Goal: Task Accomplishment & Management: Use online tool/utility

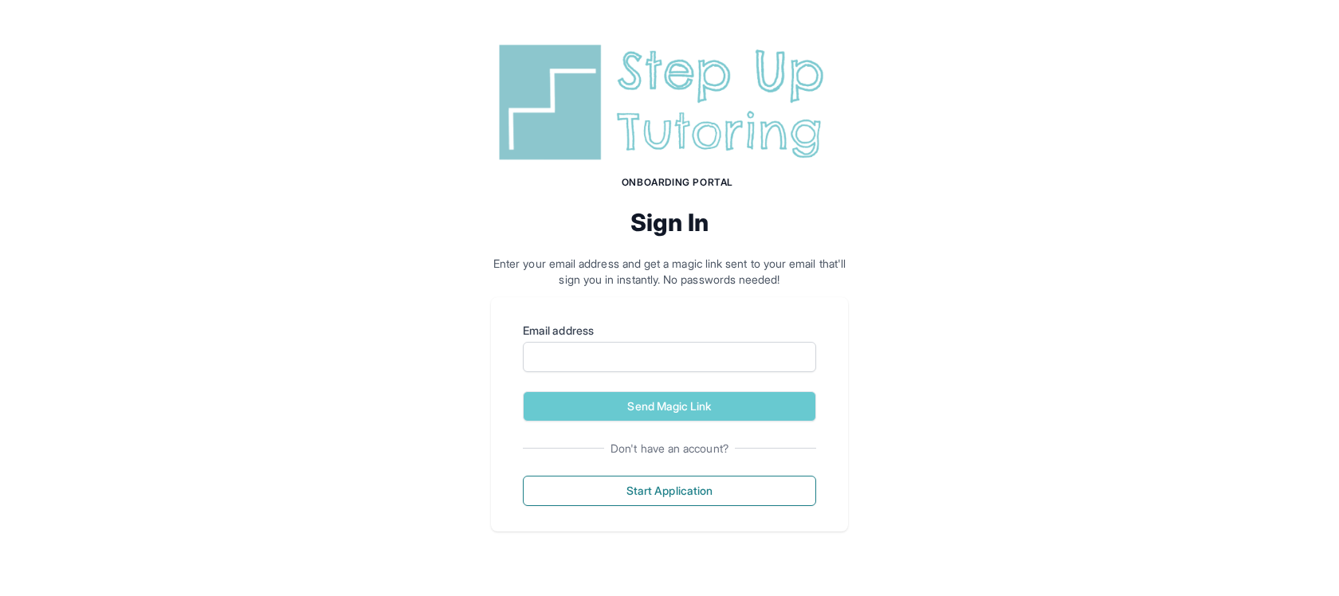
click at [684, 155] on img at bounding box center [669, 102] width 357 height 128
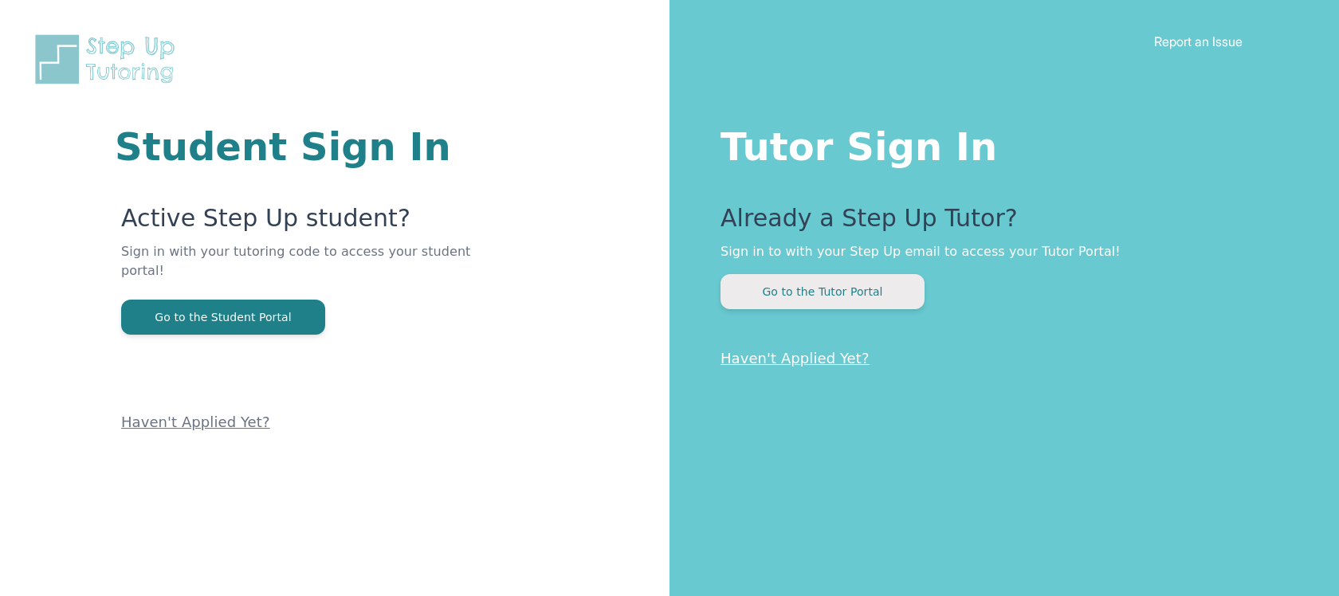
click at [810, 291] on button "Go to the Tutor Portal" at bounding box center [822, 291] width 204 height 35
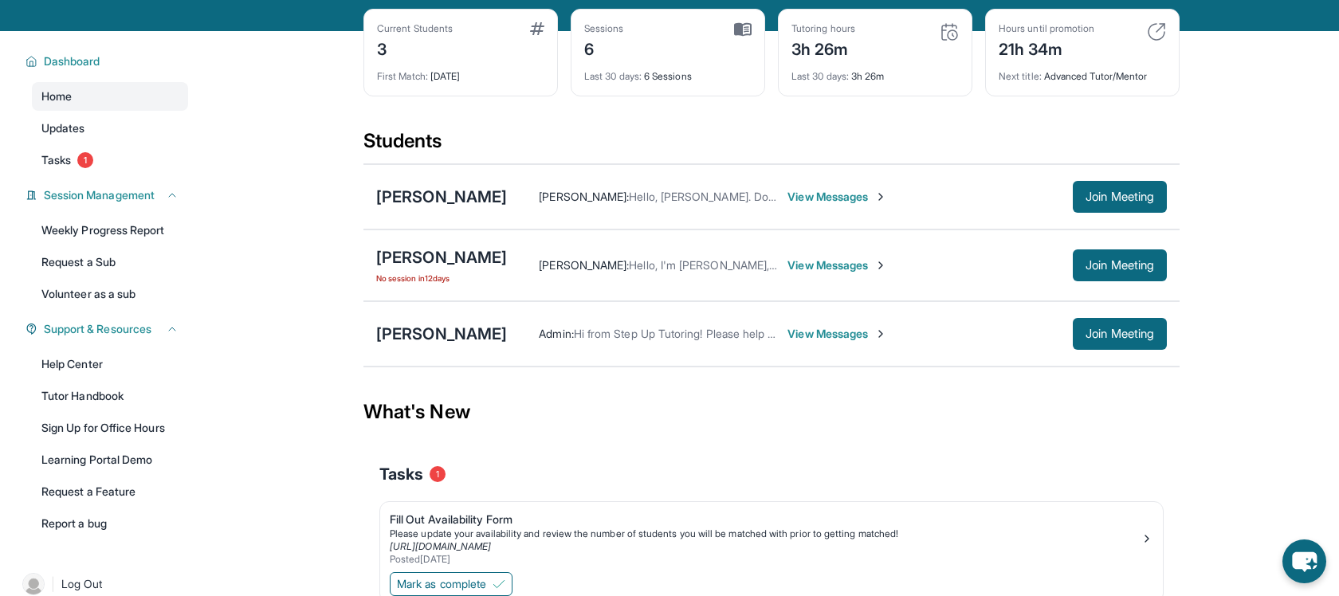
scroll to position [72, 0]
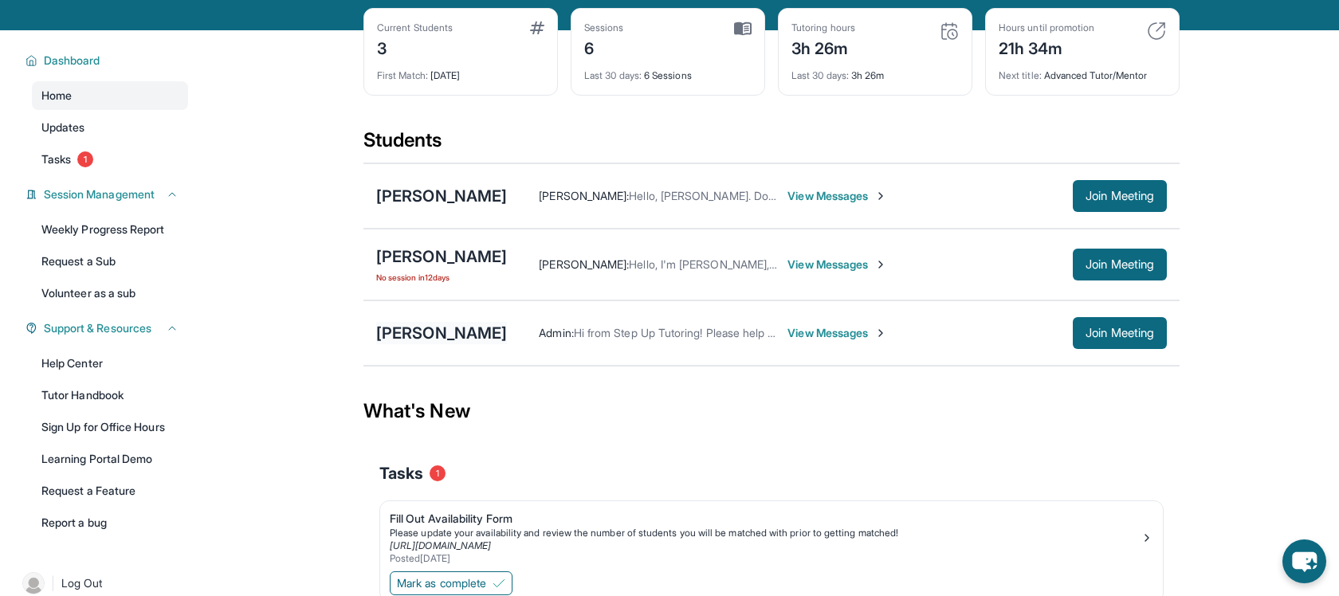
click at [448, 336] on div "[PERSON_NAME]" at bounding box center [441, 333] width 131 height 22
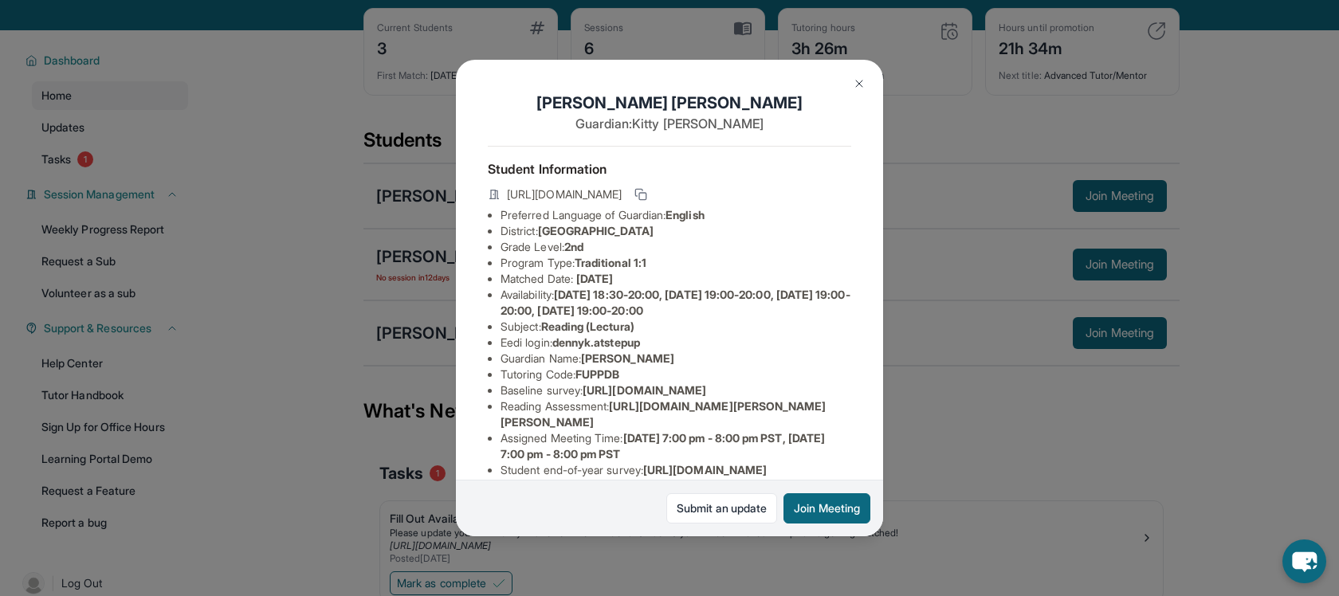
scroll to position [209, 0]
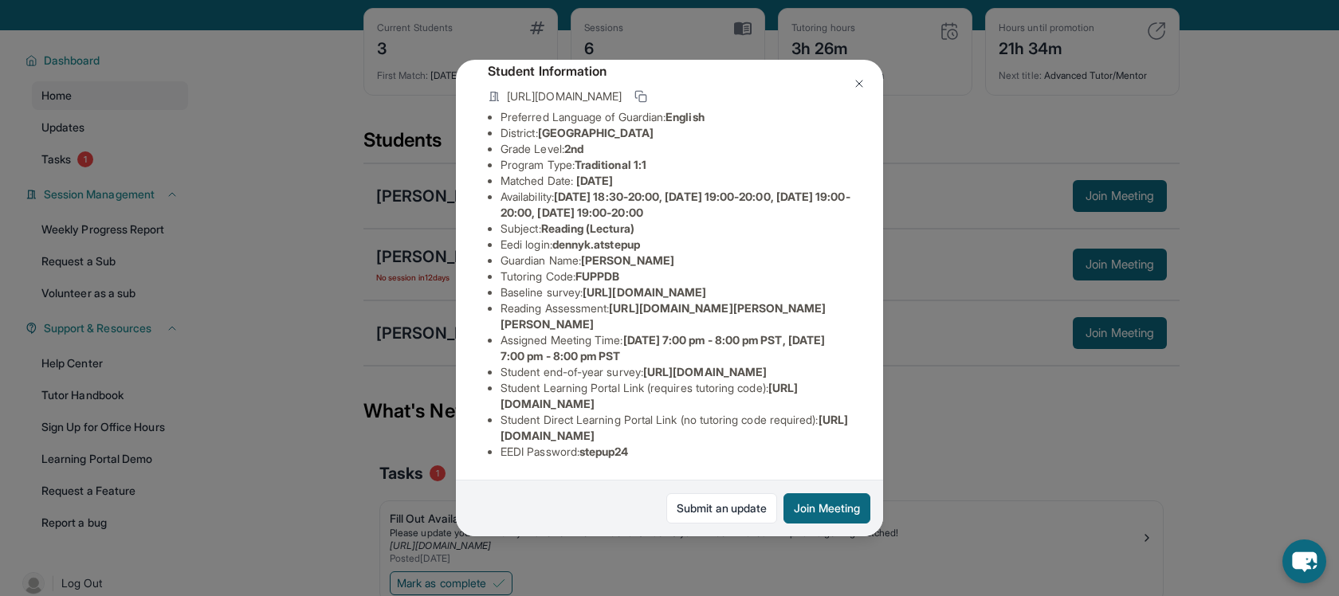
click at [855, 82] on img at bounding box center [859, 83] width 13 height 13
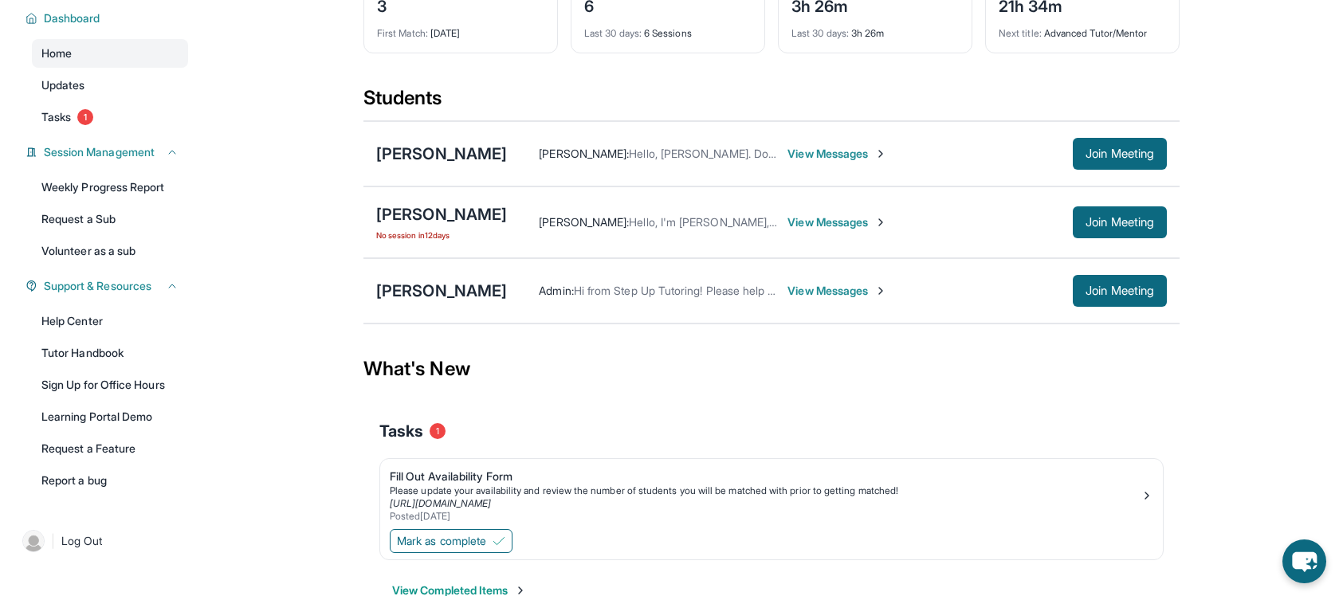
scroll to position [117, 0]
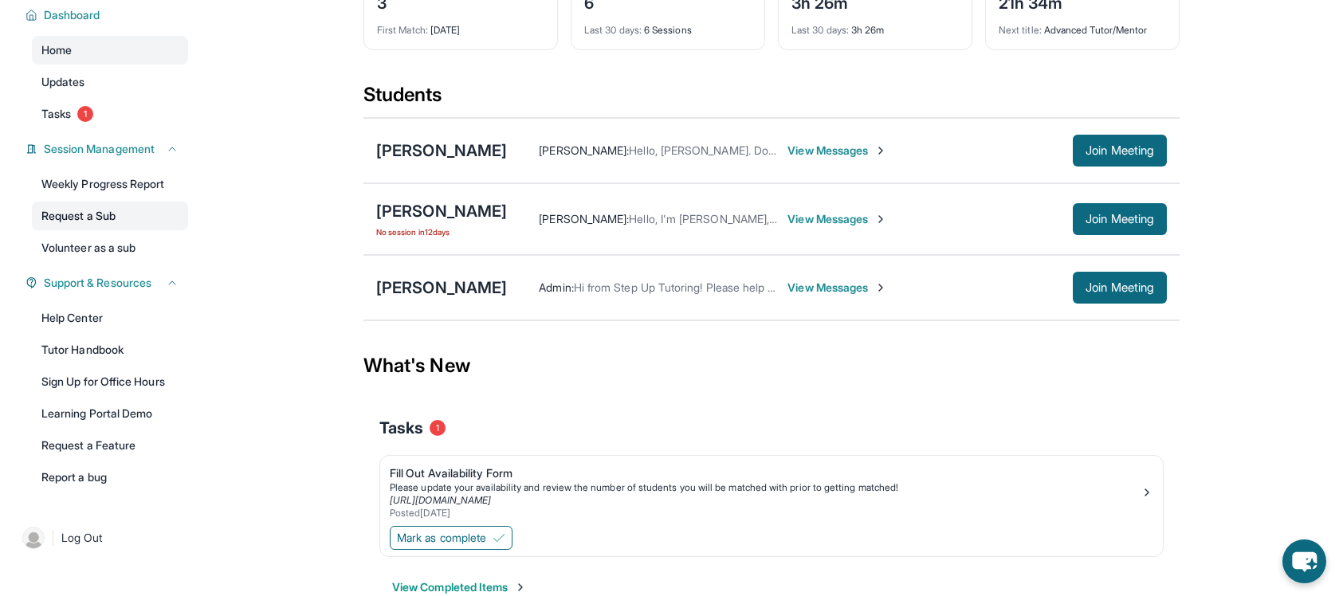
click at [98, 219] on link "Request a Sub" at bounding box center [110, 216] width 156 height 29
click at [448, 279] on div "[PERSON_NAME]" at bounding box center [441, 288] width 131 height 22
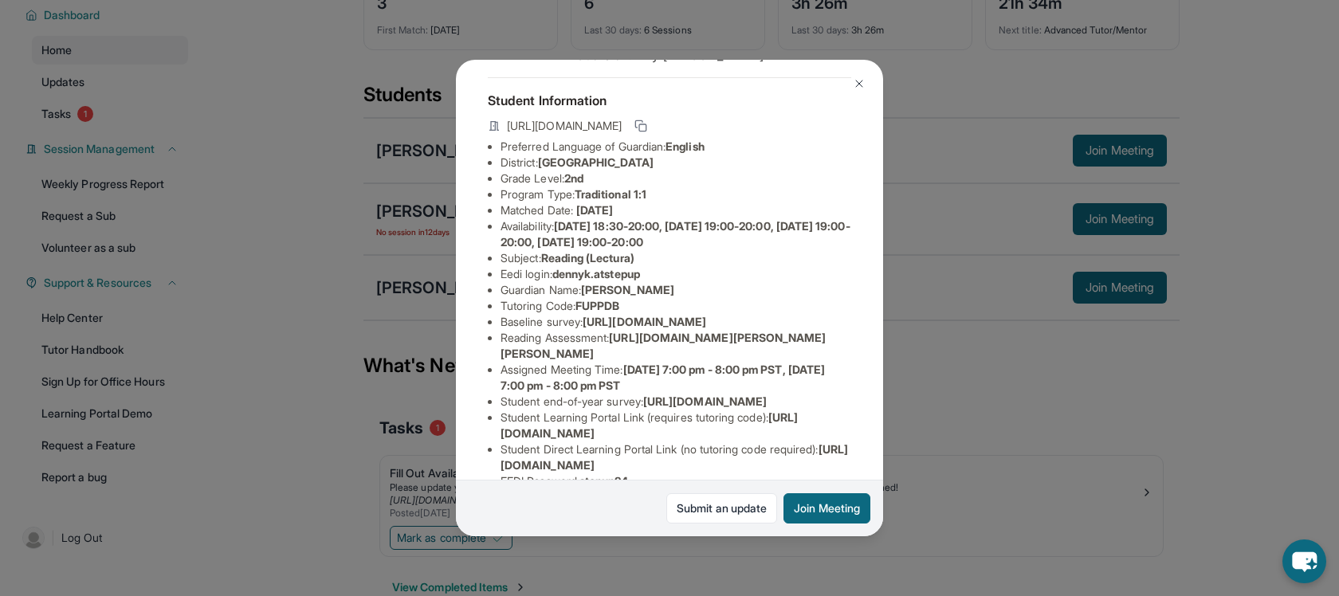
scroll to position [78, 0]
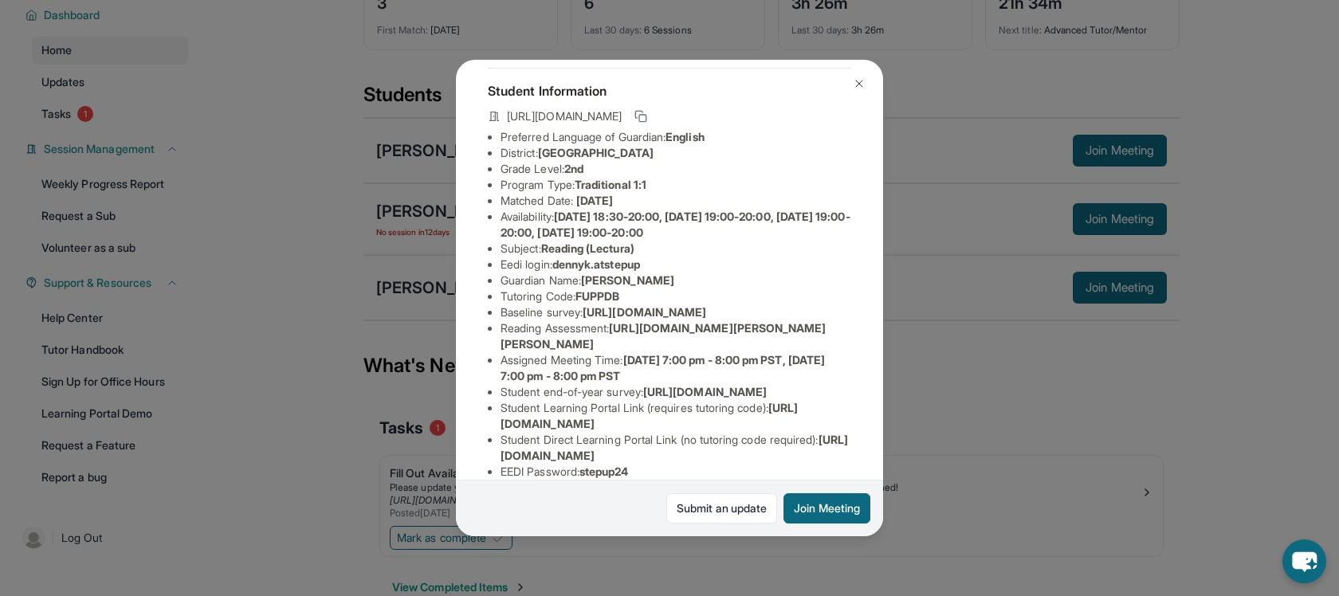
click at [858, 75] on button at bounding box center [859, 84] width 32 height 32
